Goal: Information Seeking & Learning: Learn about a topic

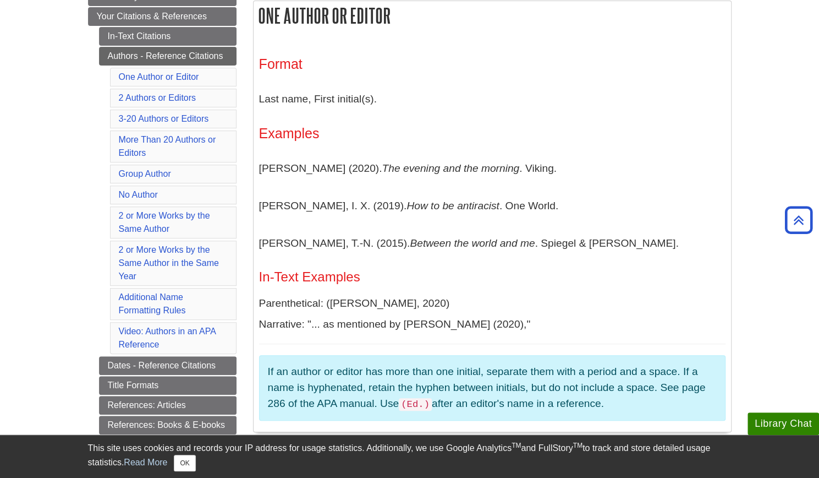
scroll to position [215, 0]
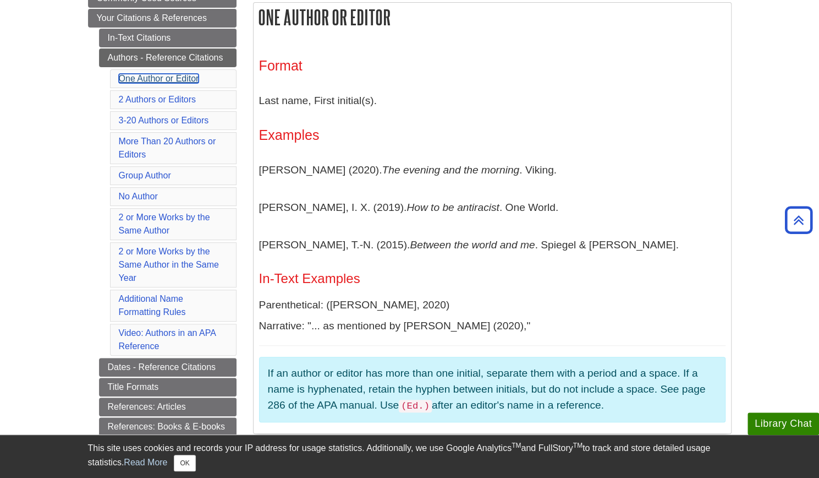
click at [160, 75] on link "One Author or Editor" at bounding box center [159, 78] width 80 height 9
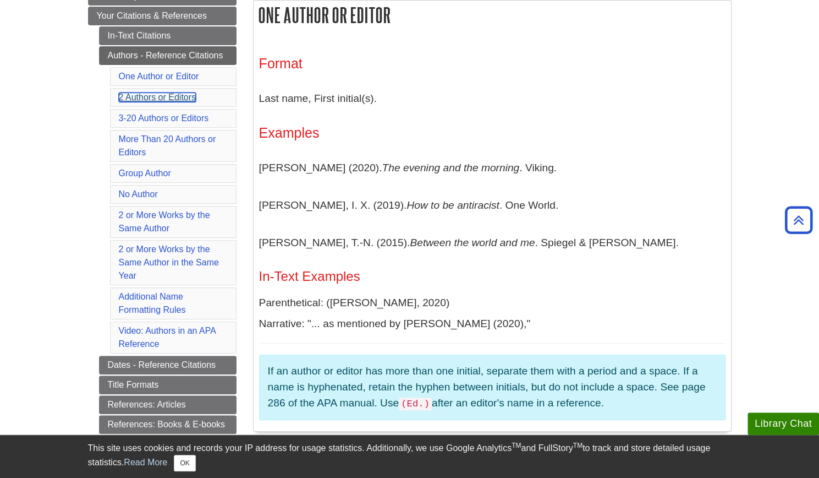
click at [154, 95] on link "2 Authors or Editors" at bounding box center [158, 96] width 78 height 9
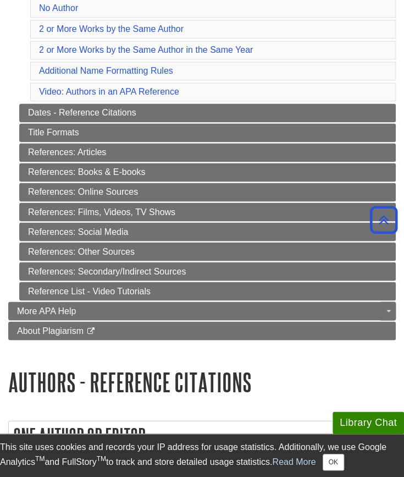
scroll to position [392, 0]
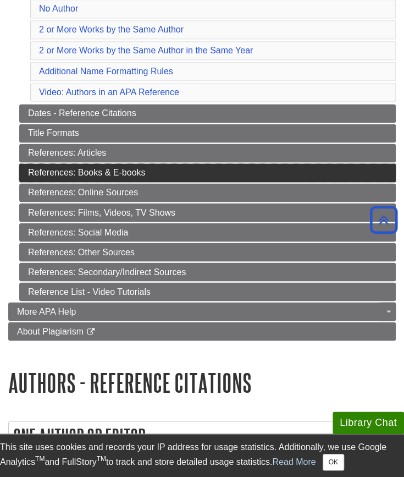
click at [99, 164] on link "References: Books & E-books" at bounding box center [207, 172] width 377 height 19
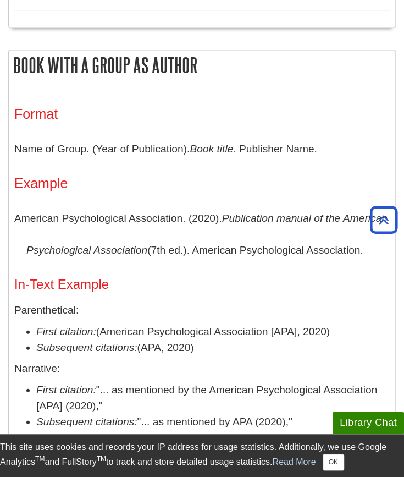
scroll to position [595, 0]
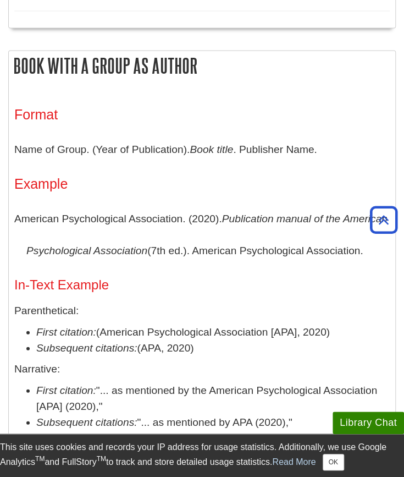
click at [124, 147] on p "Name of Group. (Year of Publication). Book title . Publisher Name." at bounding box center [202, 149] width 376 height 32
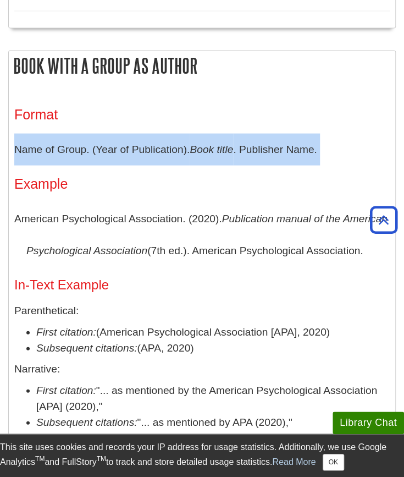
click at [124, 147] on p "Name of Group. (Year of Publication). Book title . Publisher Name." at bounding box center [202, 149] width 376 height 32
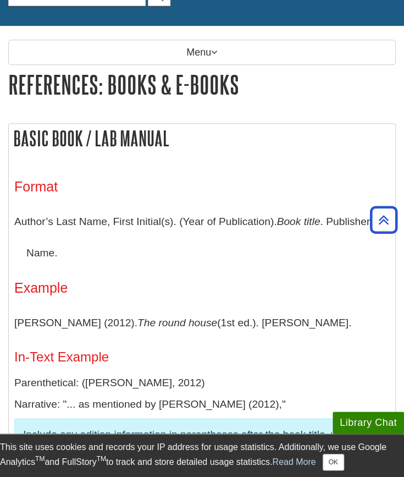
scroll to position [0, 0]
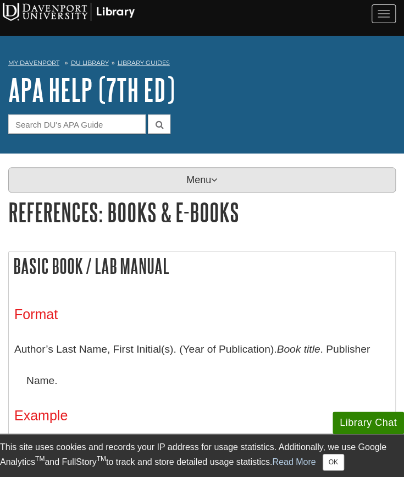
click at [199, 181] on p "Menu" at bounding box center [202, 179] width 388 height 25
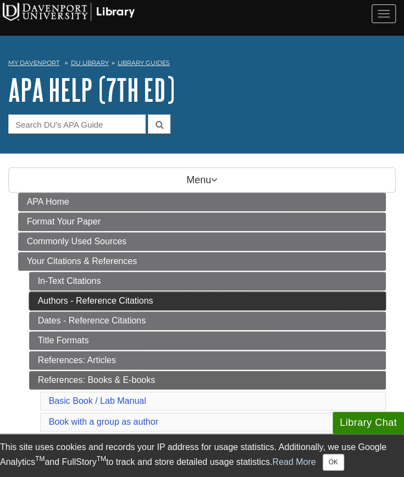
click at [94, 297] on link "Authors - Reference Citations" at bounding box center [208, 301] width 358 height 19
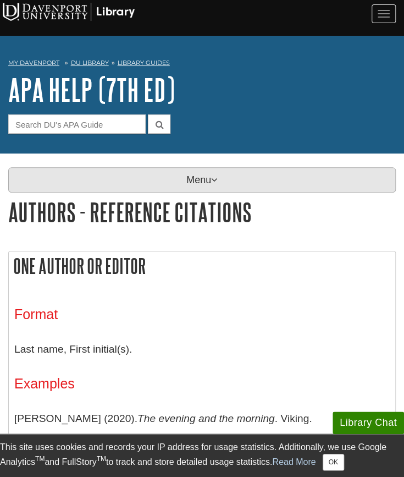
click at [196, 180] on p "Menu" at bounding box center [202, 179] width 388 height 25
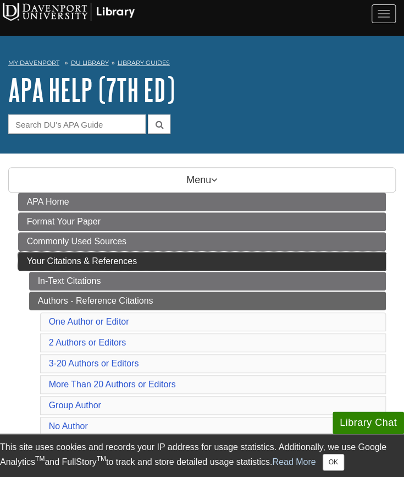
click at [73, 259] on span "Your Citations & References" at bounding box center [82, 260] width 110 height 9
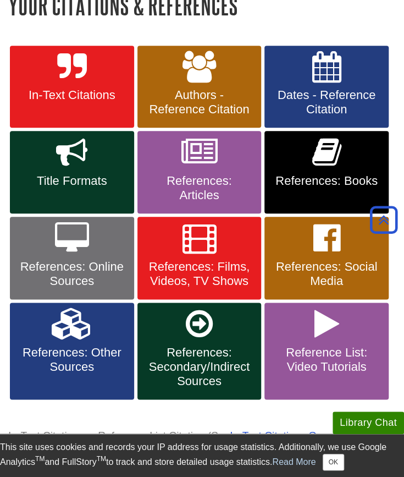
scroll to position [209, 0]
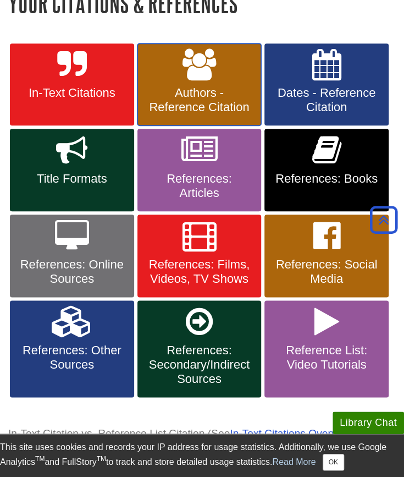
click at [211, 83] on link "Authors - Reference Citation" at bounding box center [200, 84] width 124 height 83
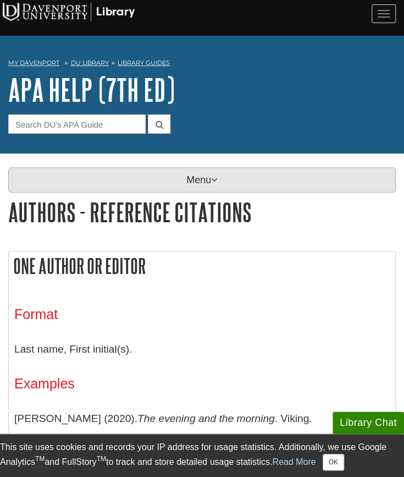
click at [182, 174] on p "Menu" at bounding box center [202, 179] width 388 height 25
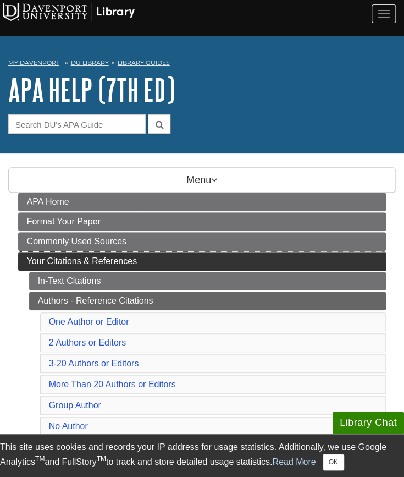
click at [100, 257] on span "Your Citations & References" at bounding box center [82, 260] width 110 height 9
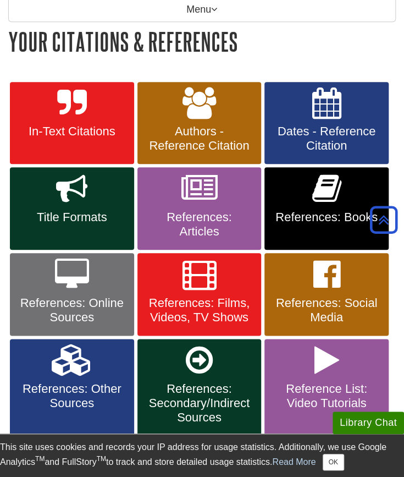
scroll to position [168, 0]
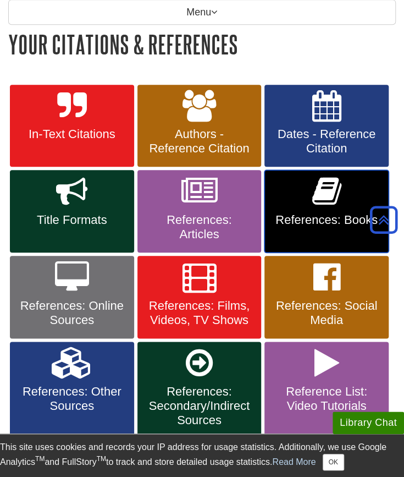
click at [314, 196] on icon at bounding box center [326, 192] width 29 height 32
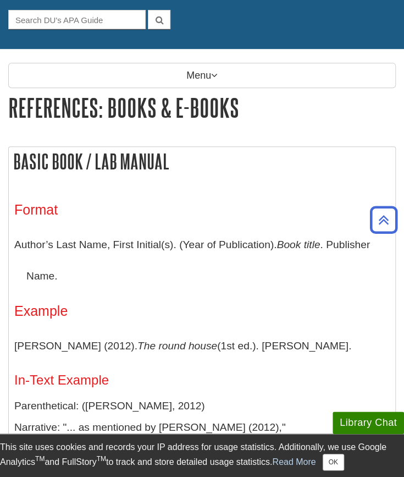
scroll to position [95, 0]
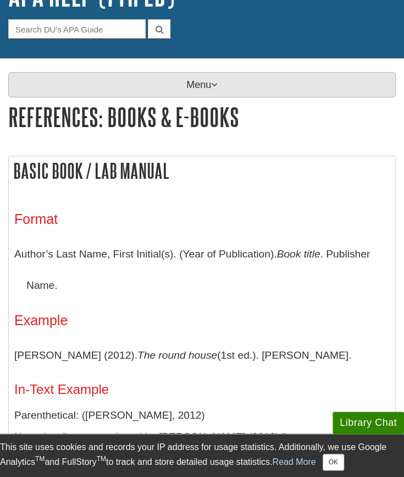
click at [184, 85] on p "Menu" at bounding box center [202, 84] width 388 height 25
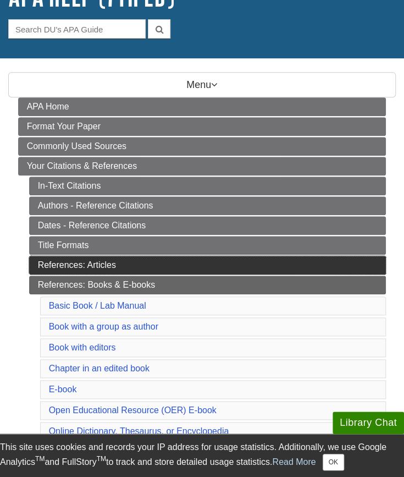
click at [103, 259] on link "References: Articles" at bounding box center [208, 265] width 358 height 19
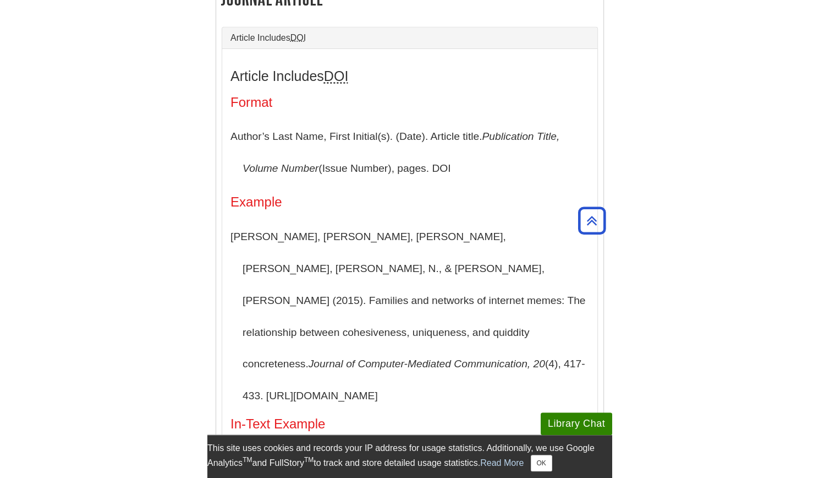
scroll to position [267, 0]
